Goal: Task Accomplishment & Management: Manage account settings

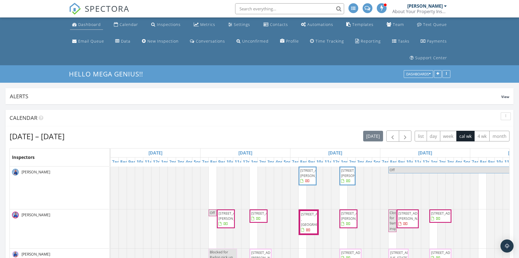
click at [87, 25] on div "Dashboard" at bounding box center [89, 24] width 23 height 5
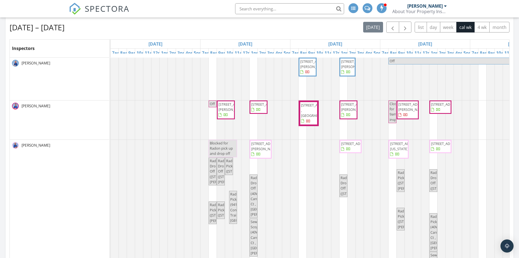
scroll to position [109, 0]
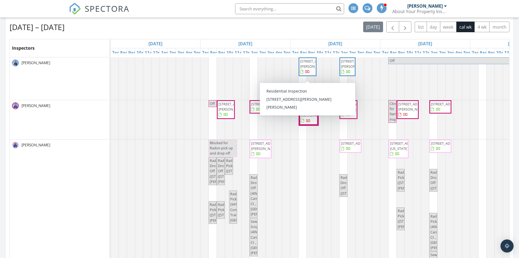
click at [308, 59] on span "700 W Dempster St E102, Mount Prospect 60056" at bounding box center [315, 64] width 31 height 10
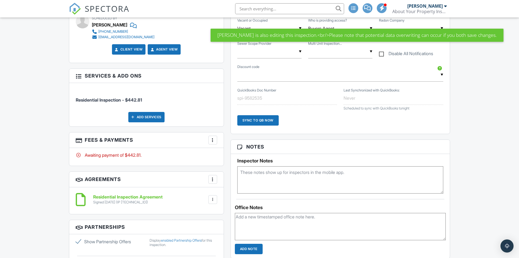
scroll to position [327, 0]
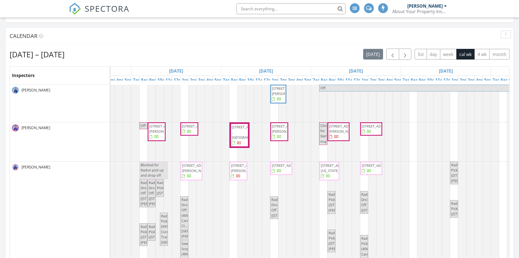
scroll to position [0, 109]
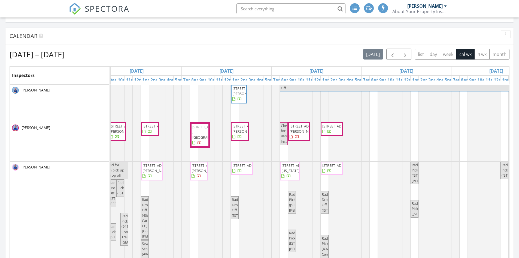
drag, startPoint x: 375, startPoint y: 150, endPoint x: 405, endPoint y: 147, distance: 30.1
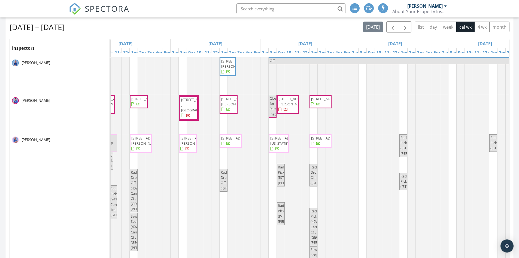
scroll to position [82, 0]
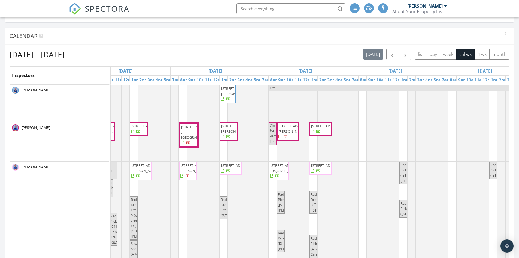
click at [188, 124] on span "[STREET_ADDRESS] , [GEOGRAPHIC_DATA]" at bounding box center [189, 134] width 16 height 21
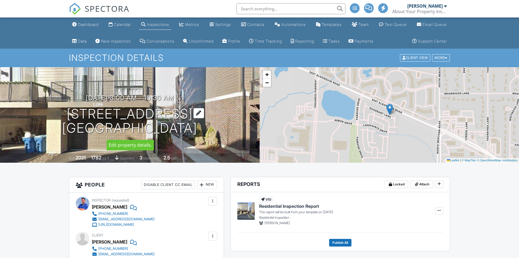
click at [197, 129] on h1 "[STREET_ADDRESS] [GEOGRAPHIC_DATA], IL 60173" at bounding box center [129, 121] width 135 height 29
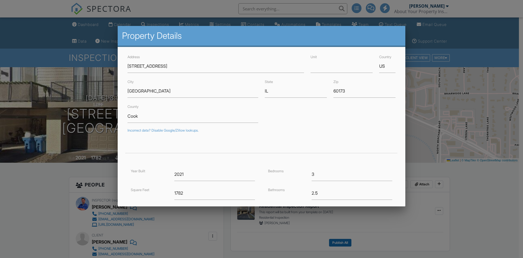
click at [2, 146] on div at bounding box center [261, 134] width 523 height 322
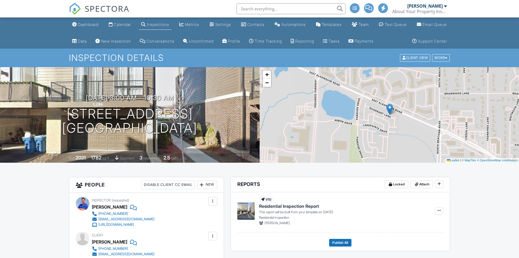
drag, startPoint x: 24, startPoint y: 113, endPoint x: 198, endPoint y: 136, distance: 176.2
click at [198, 136] on div "09/30/2025 8:00 am - 10:30 am 1292 Quadrant Ln. Schaumburg, IL 60173 Built 2021…" at bounding box center [130, 114] width 260 height 95
copy h1 "1292 Quadrant Ln. Schaumburg, IL 60173"
click at [86, 22] on link "Dashboard" at bounding box center [85, 25] width 31 height 10
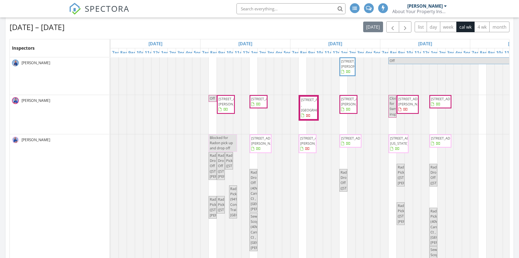
scroll to position [968, 528]
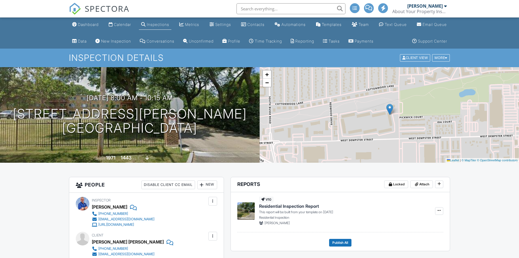
click at [225, 133] on div "09/30/2025 8:00 am - 10:15 am 700 W Dempster St E102 Mount Prospect, IL 60056" at bounding box center [130, 114] width 260 height 41
click at [93, 25] on div "Dashboard" at bounding box center [88, 24] width 21 height 5
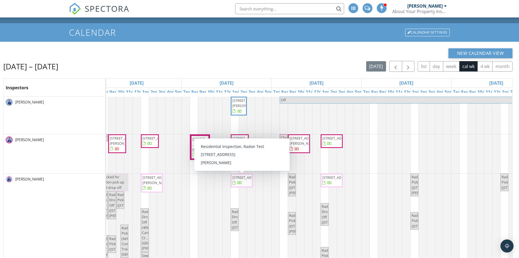
scroll to position [35, 0]
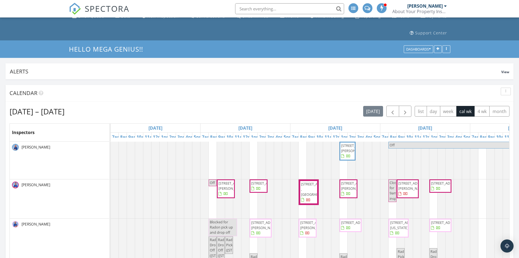
scroll to position [55, 0]
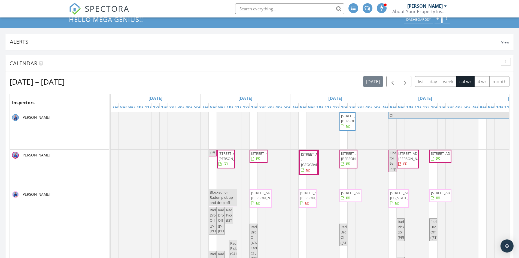
click at [307, 152] on span "1292 Quadrant Ln. , Schaumburg 60173" at bounding box center [318, 159] width 34 height 15
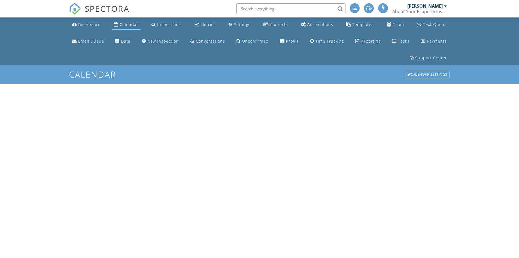
scroll to position [35, 0]
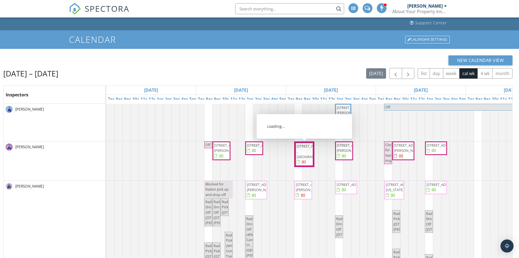
click at [304, 143] on span "[STREET_ADDRESS] , [GEOGRAPHIC_DATA]" at bounding box center [314, 150] width 34 height 15
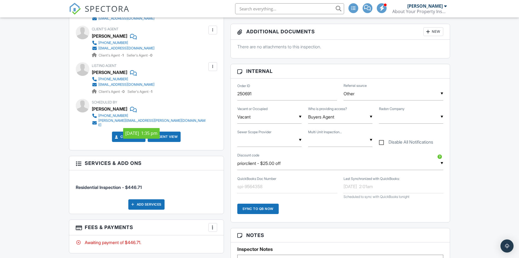
scroll to position [300, 0]
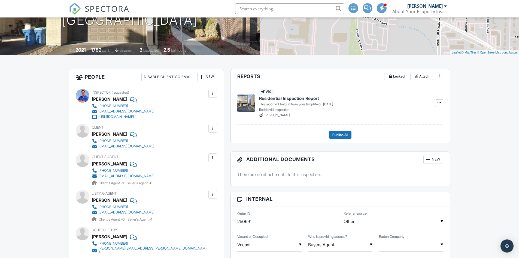
scroll to position [136, 0]
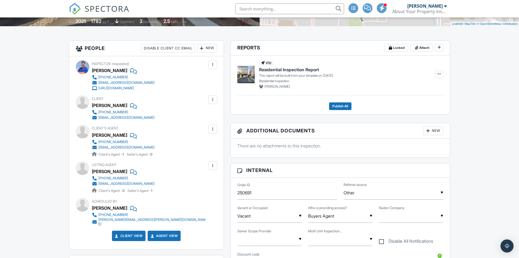
click at [250, 7] on input "text" at bounding box center [289, 8] width 109 height 11
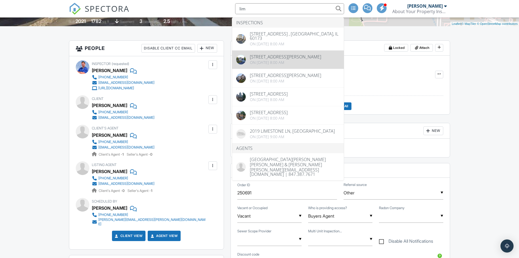
type input "lim"
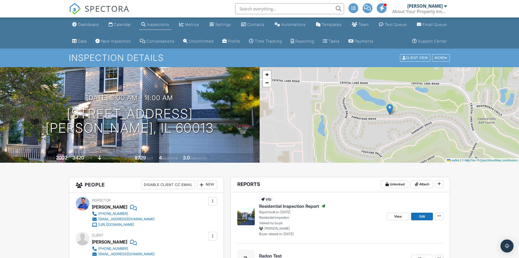
click at [265, 9] on input "text" at bounding box center [289, 8] width 109 height 11
type input "[PERSON_NAME]"
click at [213, 11] on div "SPECTORA Hannah Lim David Novalinski Sr. About Your Property Inspection, Inc. R…" at bounding box center [260, 8] width 382 height 17
click at [268, 10] on input "[PERSON_NAME]" at bounding box center [289, 8] width 109 height 11
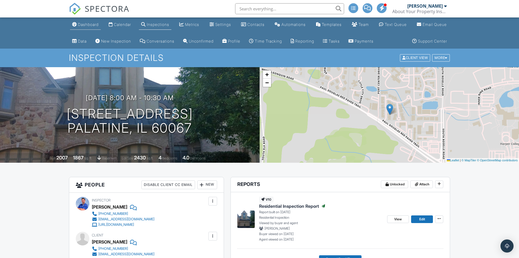
click at [83, 25] on div "Dashboard" at bounding box center [88, 24] width 21 height 5
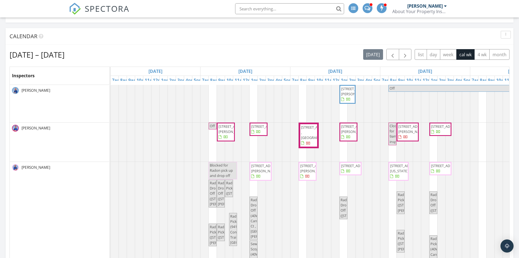
scroll to position [82, 0]
click at [314, 124] on span "[STREET_ADDRESS] , [GEOGRAPHIC_DATA]" at bounding box center [309, 134] width 16 height 21
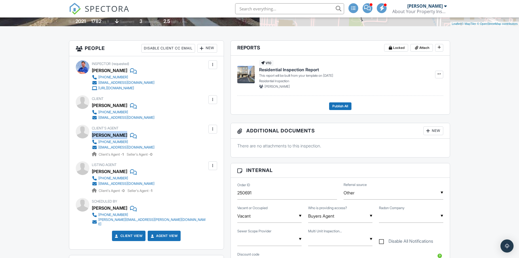
drag, startPoint x: 145, startPoint y: 134, endPoint x: 93, endPoint y: 135, distance: 51.8
click at [93, 135] on div "Joanne Shim" at bounding box center [125, 135] width 67 height 8
copy div "Joanne Shim"
click at [180, 116] on div "Client Hannah Lim 847-312-3557 ju2ylim@gmail.com" at bounding box center [146, 107] width 141 height 25
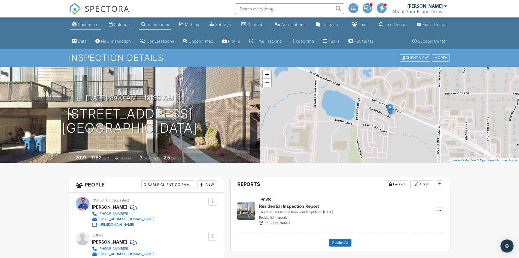
click at [89, 23] on div "Dashboard" at bounding box center [88, 24] width 21 height 5
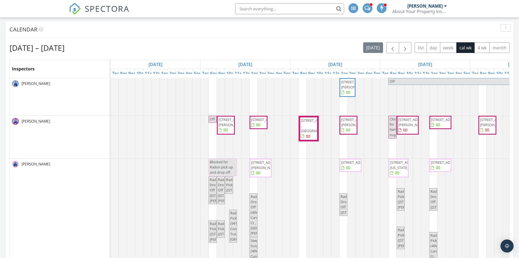
scroll to position [27, 0]
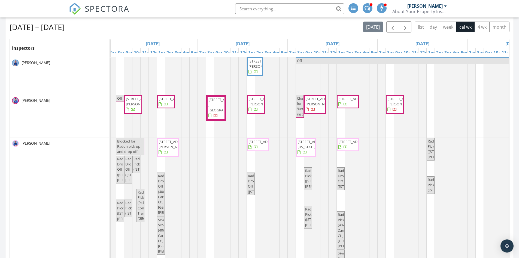
scroll to position [0, 195]
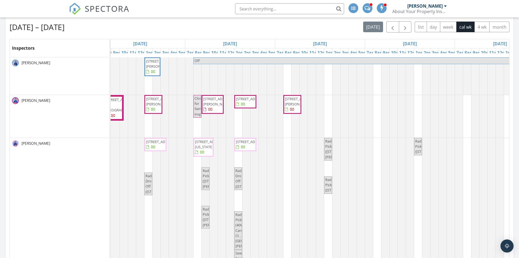
drag, startPoint x: 379, startPoint y: 120, endPoint x: 415, endPoint y: 120, distance: 36.2
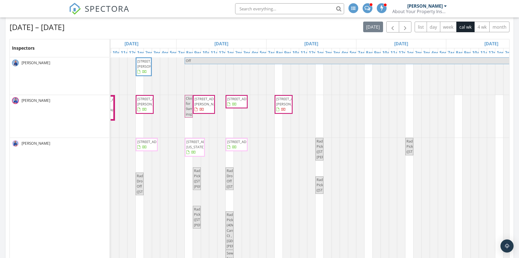
click at [367, 9] on span at bounding box center [368, 7] width 6 height 5
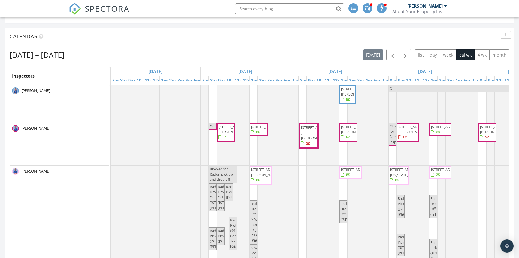
scroll to position [82, 0]
drag, startPoint x: 96, startPoint y: 86, endPoint x: 166, endPoint y: 96, distance: 70.6
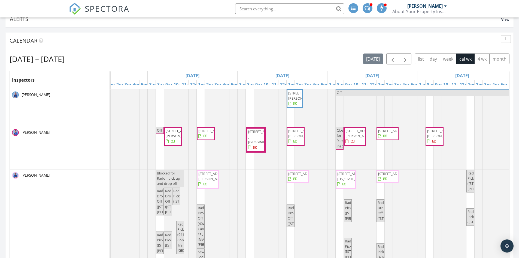
scroll to position [0, 116]
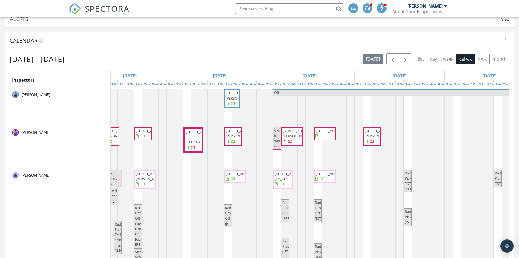
drag, startPoint x: 203, startPoint y: 113, endPoint x: 235, endPoint y: 111, distance: 32.2
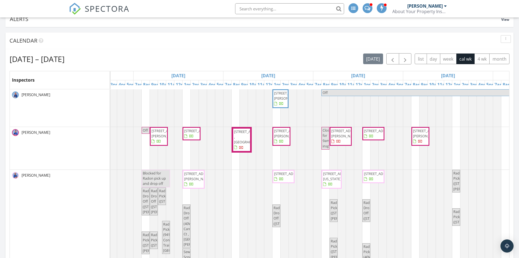
scroll to position [0, 38]
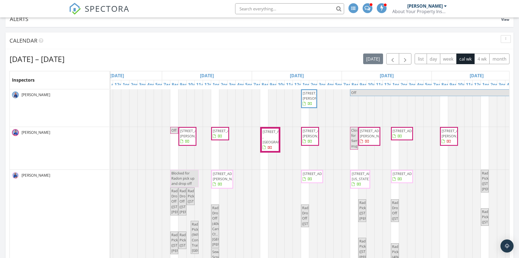
drag, startPoint x: 200, startPoint y: 140, endPoint x: 173, endPoint y: 141, distance: 26.5
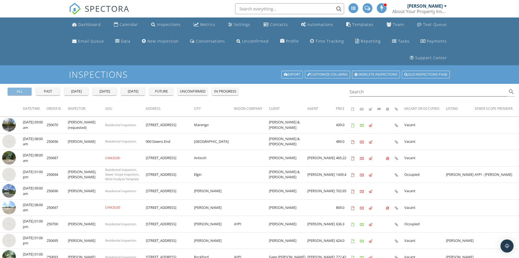
click at [20, 89] on div "all" at bounding box center [20, 91] width 20 height 5
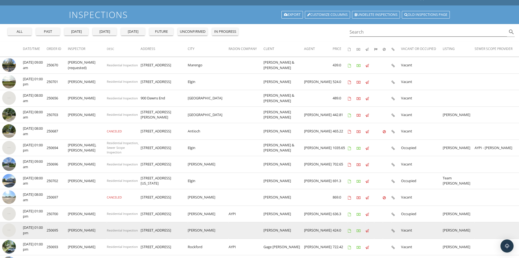
scroll to position [55, 0]
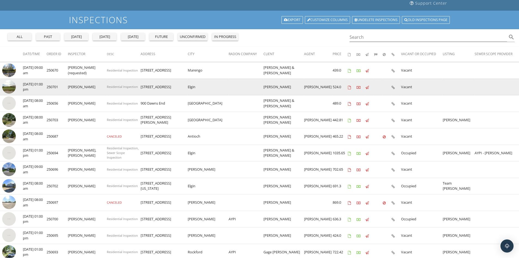
click at [13, 80] on img at bounding box center [9, 87] width 14 height 14
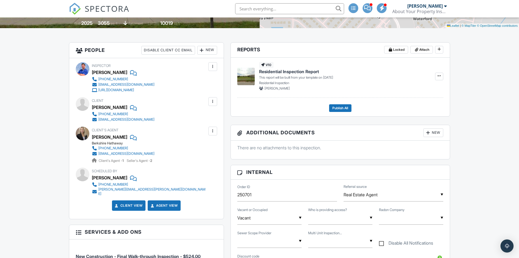
scroll to position [109, 0]
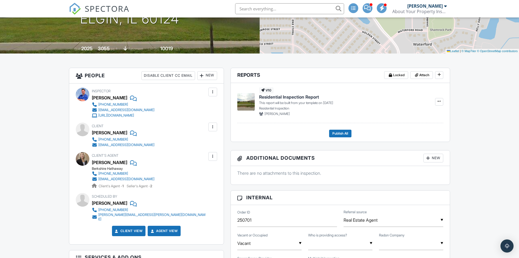
click at [80, 156] on div at bounding box center [83, 159] width 14 height 14
click at [95, 162] on div "[PERSON_NAME]" at bounding box center [109, 162] width 35 height 8
